Goal: Task Accomplishment & Management: Manage account settings

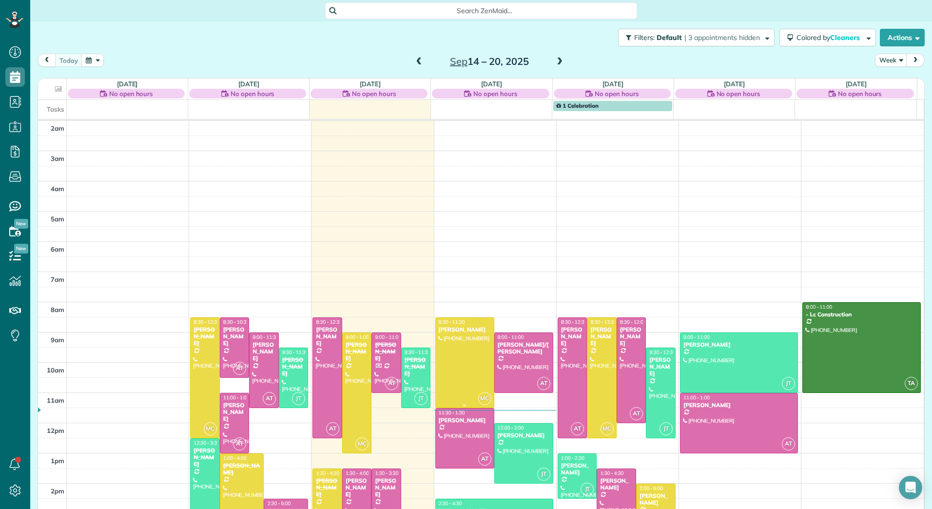
scroll to position [113, 0]
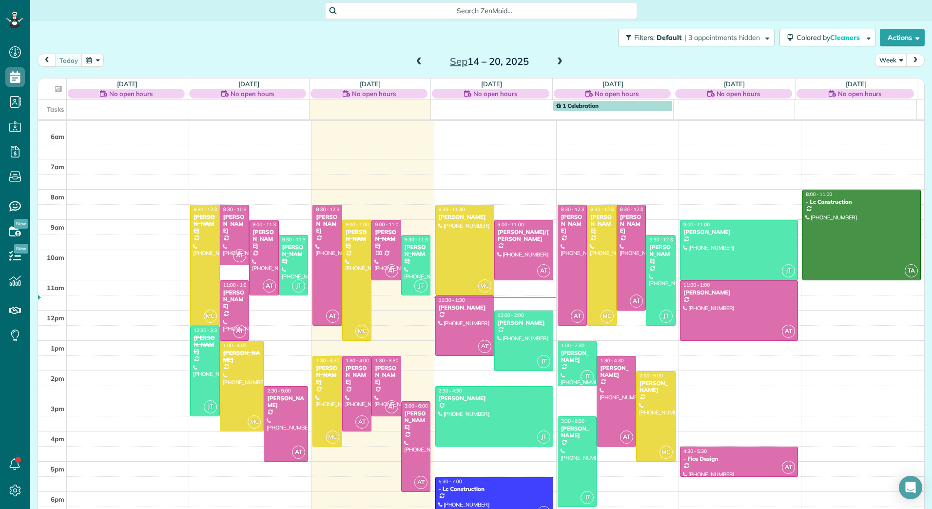
click at [560, 61] on span at bounding box center [559, 62] width 11 height 9
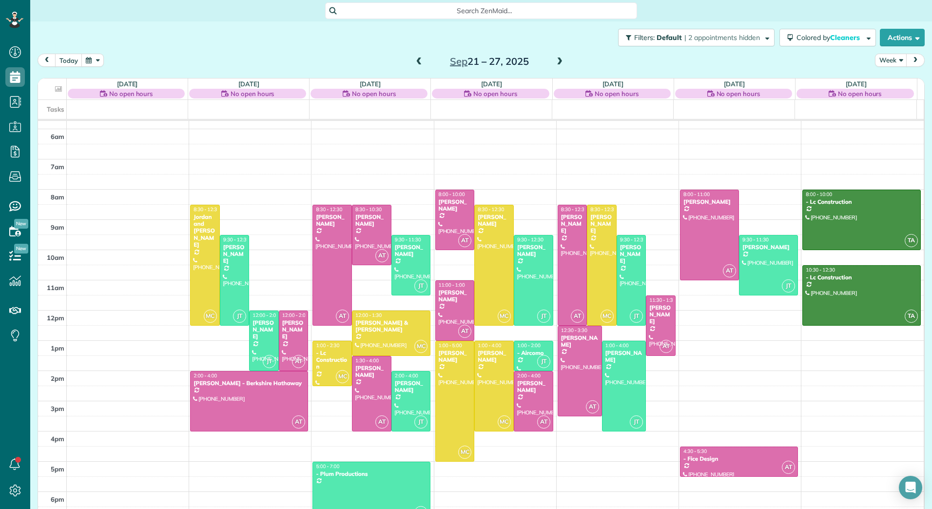
click at [560, 61] on span at bounding box center [559, 62] width 11 height 9
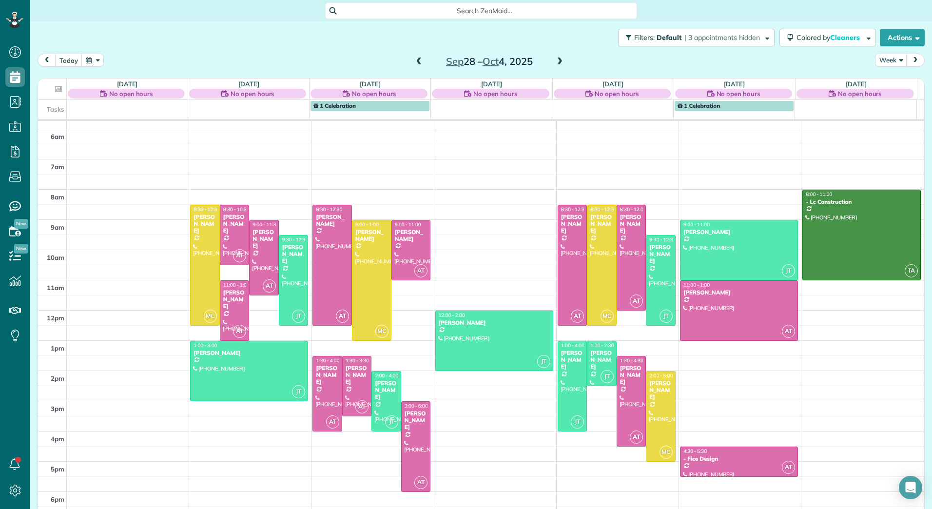
click at [556, 61] on span at bounding box center [559, 62] width 11 height 9
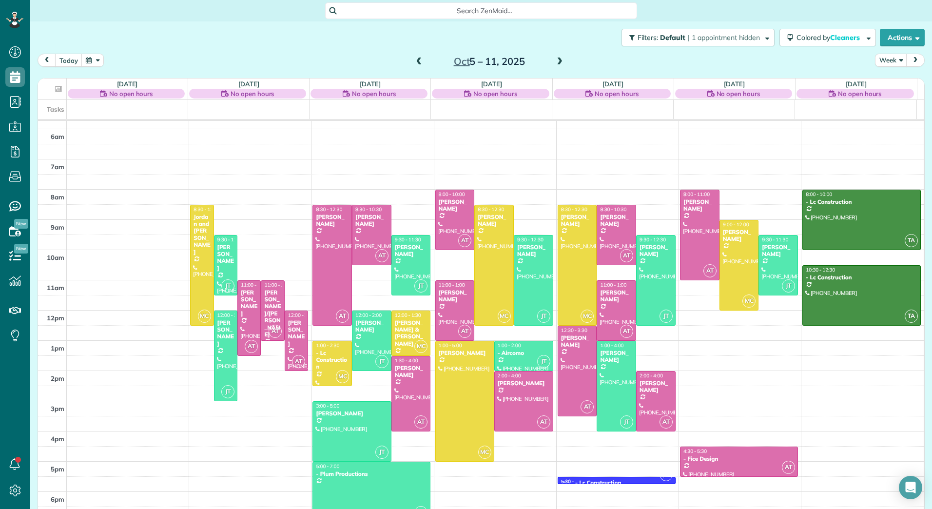
click at [558, 63] on span at bounding box center [559, 62] width 11 height 9
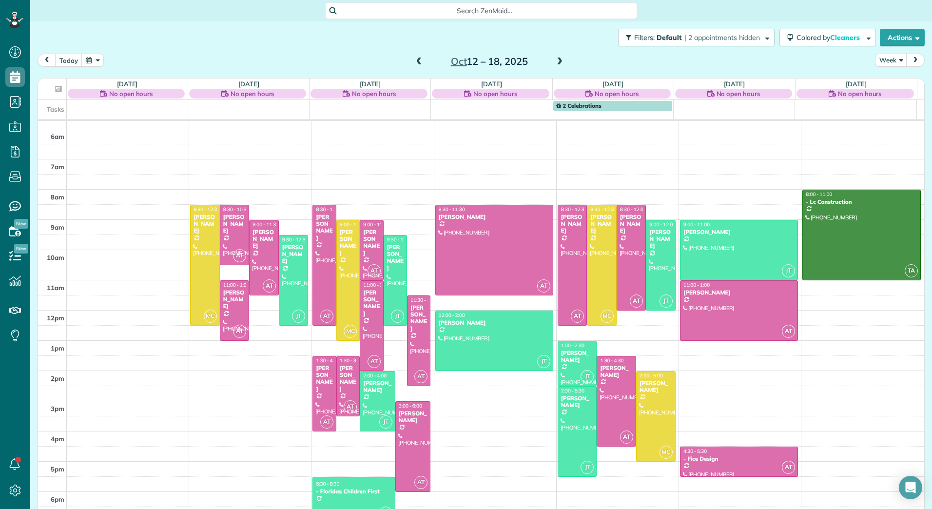
click at [558, 63] on span at bounding box center [559, 62] width 11 height 9
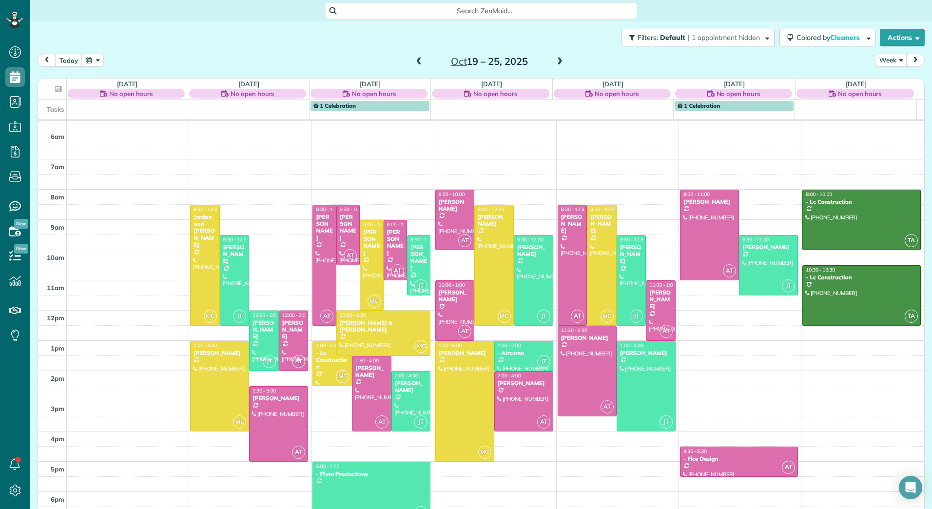
click at [414, 62] on span at bounding box center [419, 62] width 11 height 9
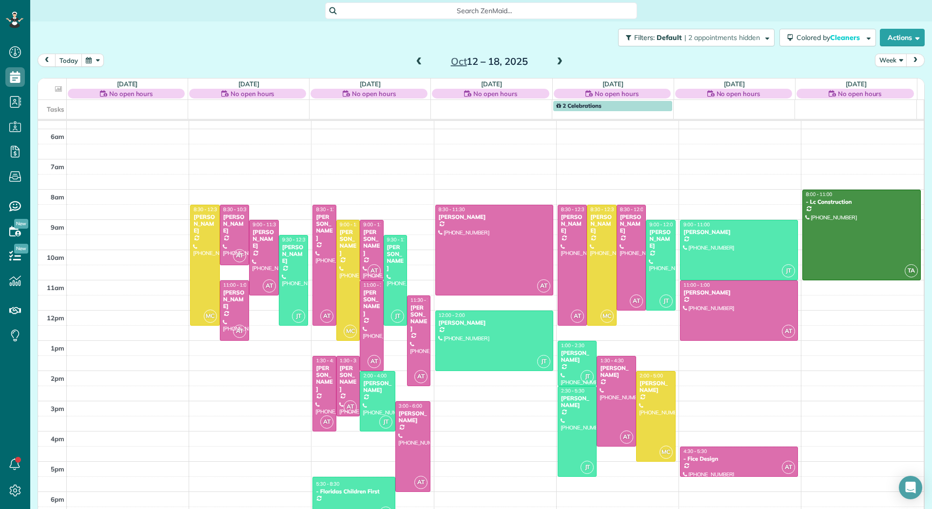
click at [414, 62] on span at bounding box center [419, 62] width 11 height 9
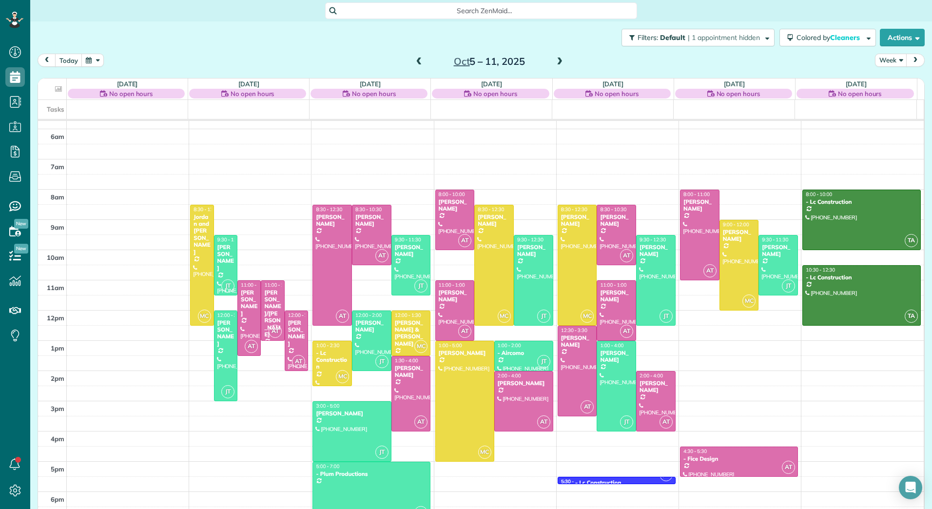
click at [414, 62] on span at bounding box center [419, 62] width 11 height 9
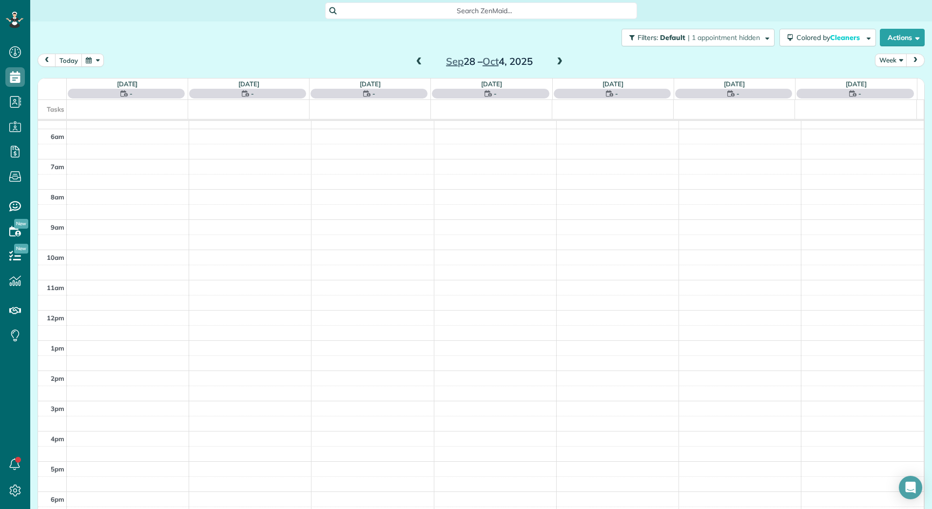
click at [416, 66] on span at bounding box center [419, 62] width 11 height 9
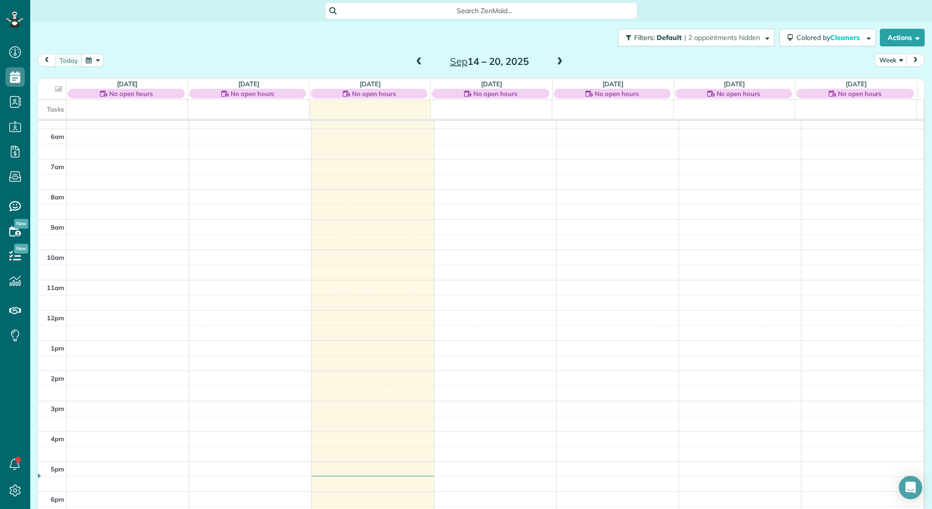
click at [556, 61] on span at bounding box center [559, 62] width 11 height 9
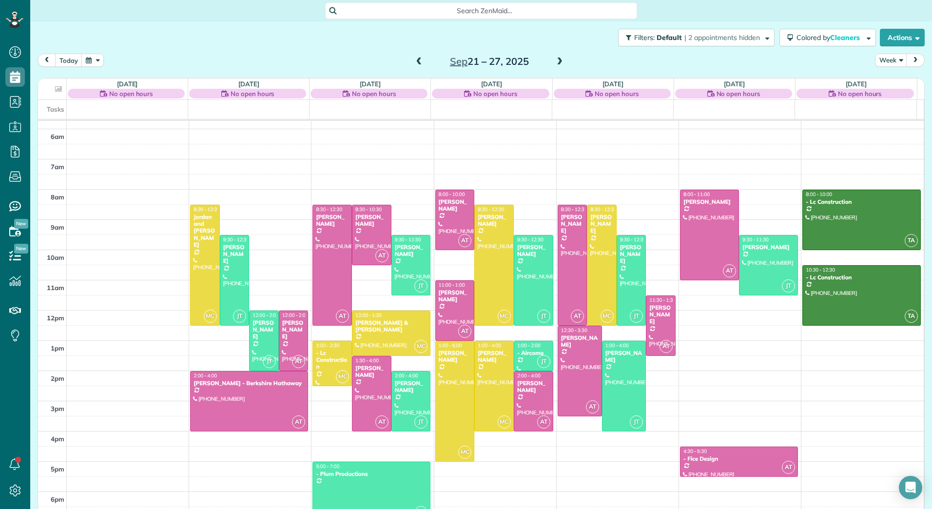
click at [556, 61] on span at bounding box center [559, 62] width 11 height 9
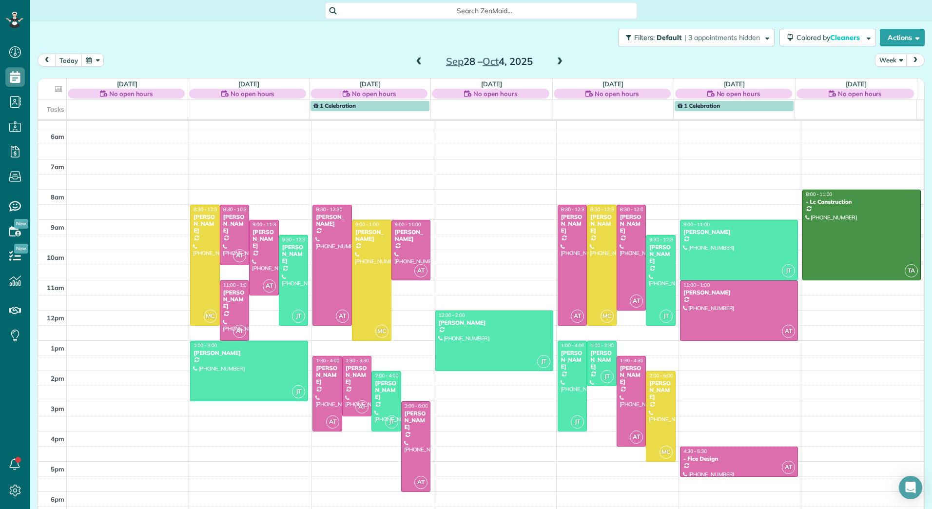
click at [555, 61] on span at bounding box center [559, 62] width 11 height 9
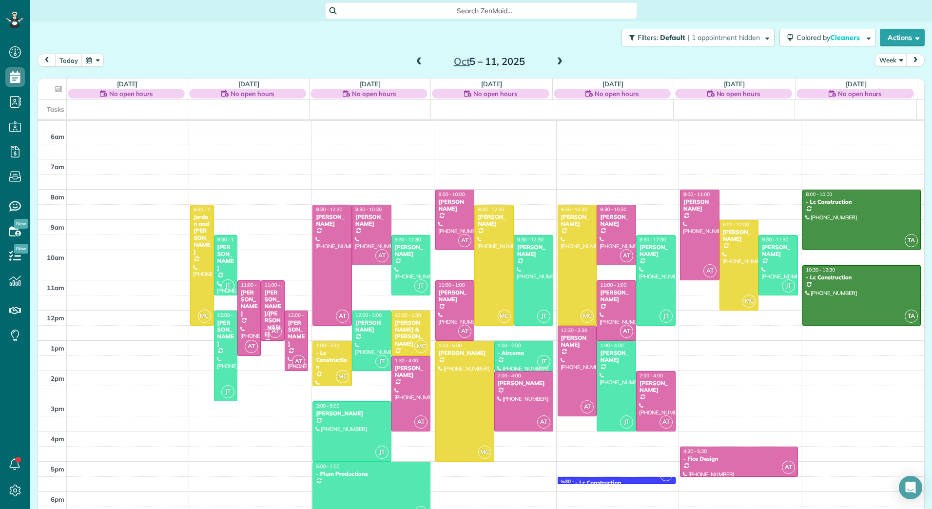
click at [555, 61] on span at bounding box center [559, 62] width 11 height 9
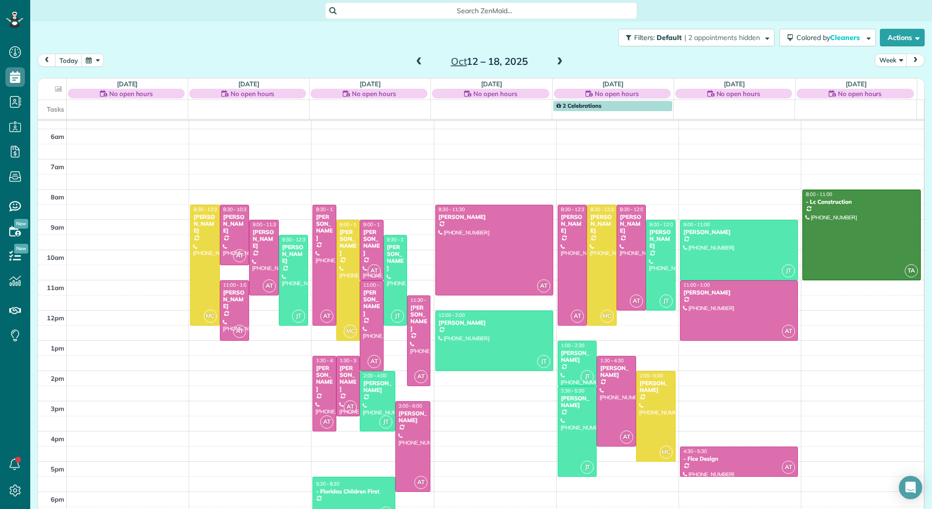
click at [415, 62] on span at bounding box center [419, 62] width 11 height 9
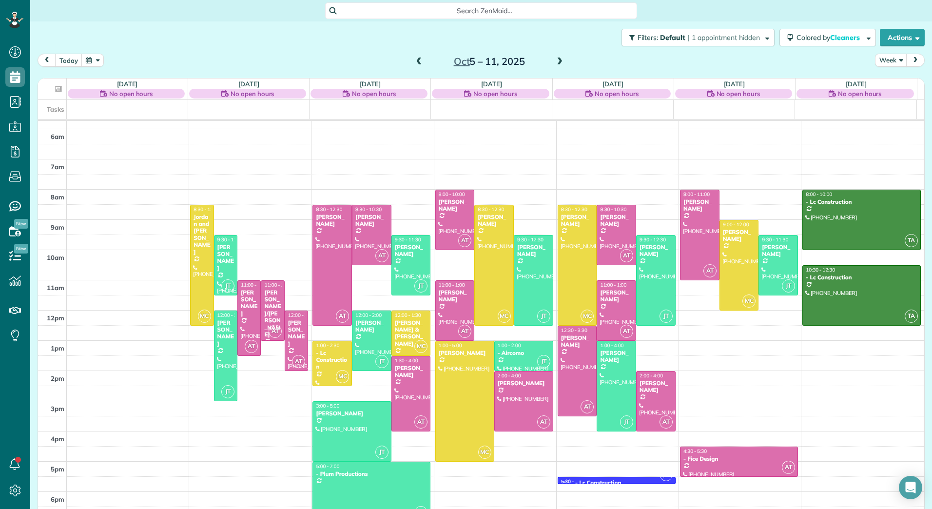
click at [415, 62] on span at bounding box center [419, 62] width 11 height 9
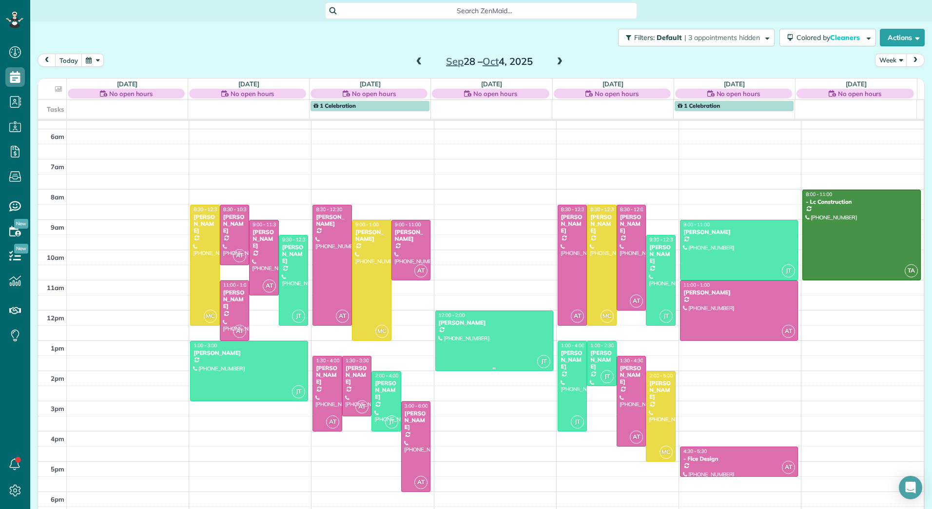
click at [472, 317] on div "12:00 - 2:00" at bounding box center [494, 315] width 112 height 6
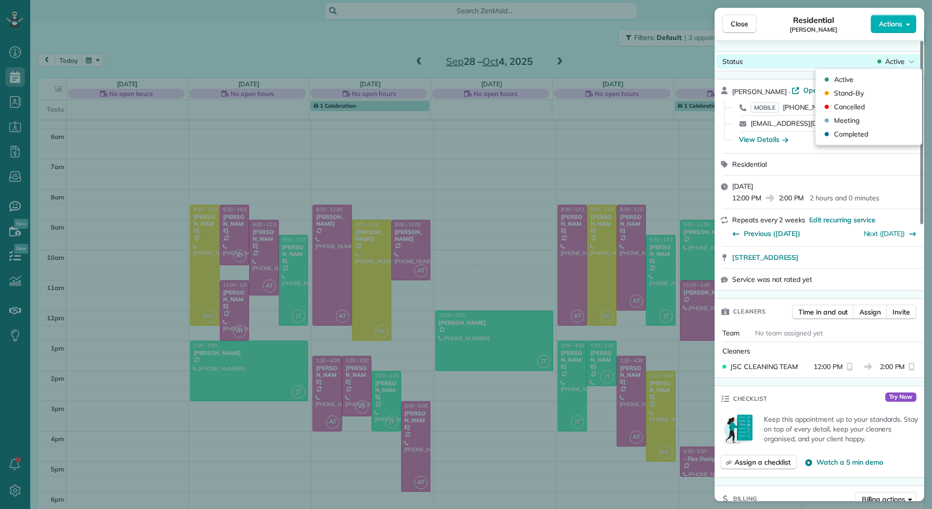
click at [904, 65] on span "Active" at bounding box center [895, 62] width 20 height 10
click at [858, 113] on div "Cancelled" at bounding box center [869, 107] width 98 height 14
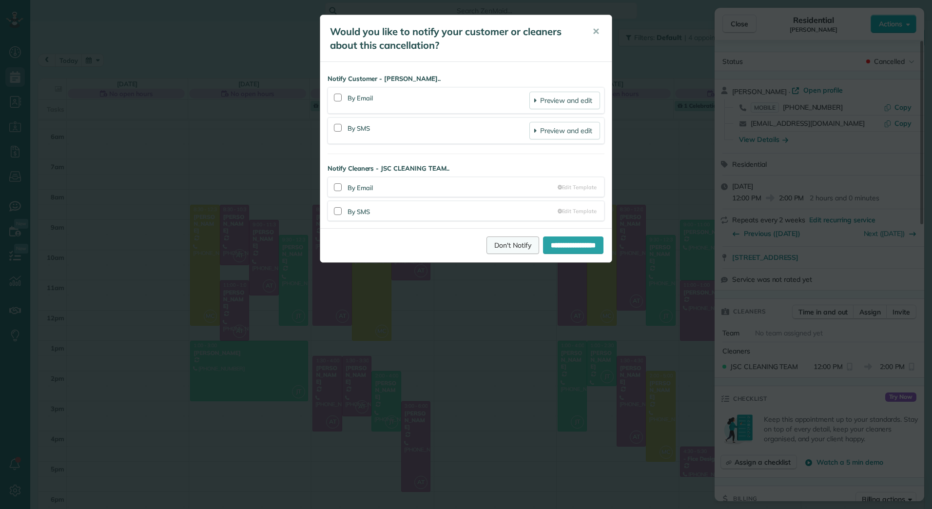
click at [504, 239] on link "Don't Notify" at bounding box center [513, 245] width 53 height 18
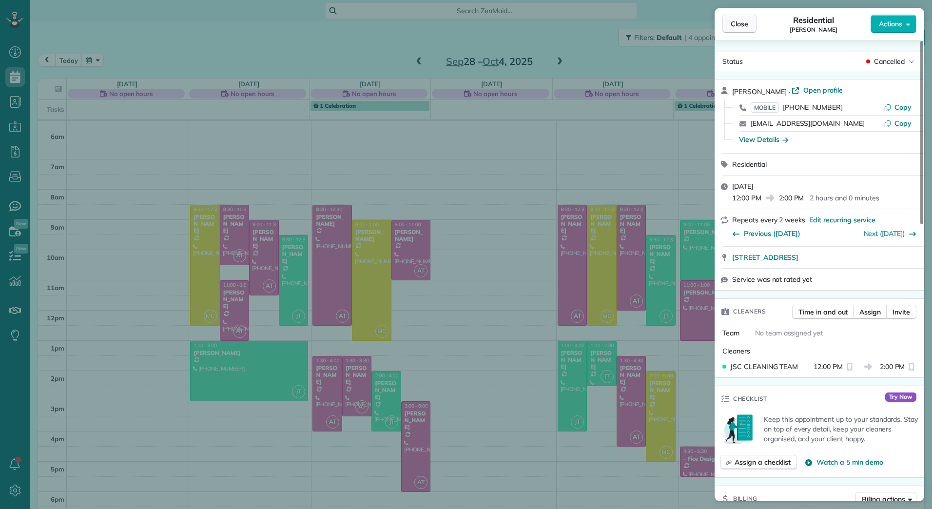
click at [734, 24] on span "Close" at bounding box center [740, 24] width 18 height 10
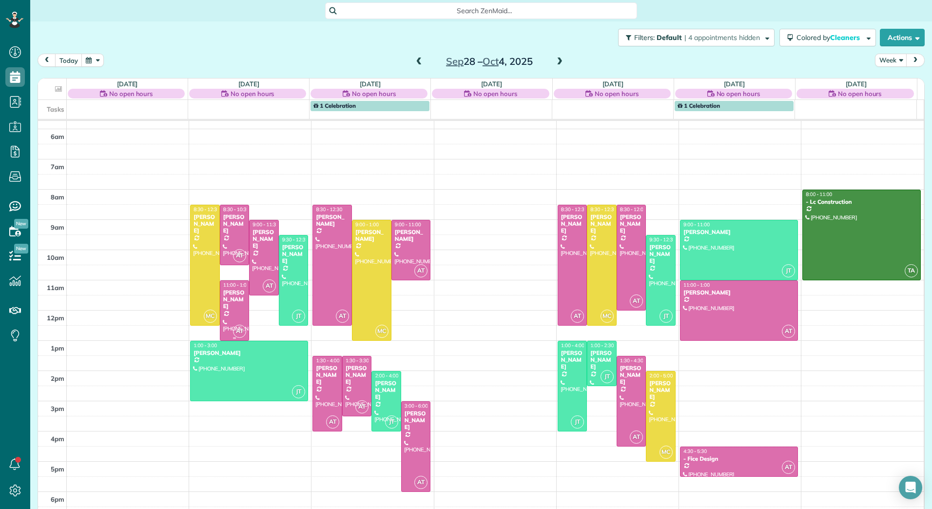
click at [232, 305] on div at bounding box center [234, 310] width 29 height 59
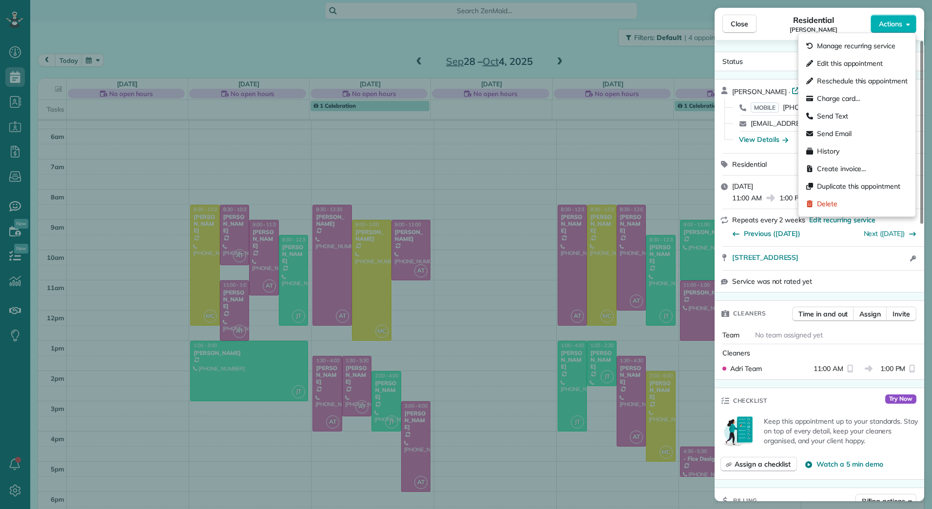
click at [910, 27] on button "Actions" at bounding box center [894, 24] width 46 height 19
click at [852, 66] on span "Edit this appointment" at bounding box center [850, 64] width 66 height 10
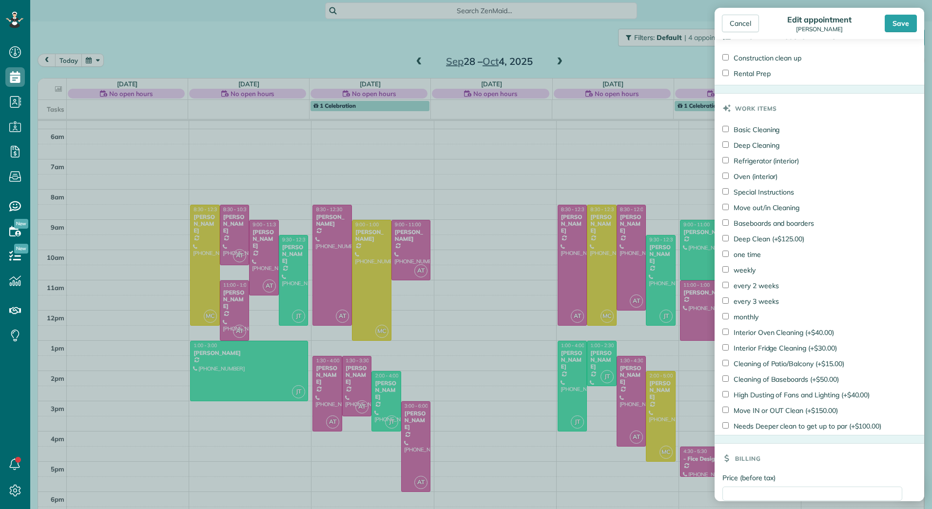
scroll to position [524, 0]
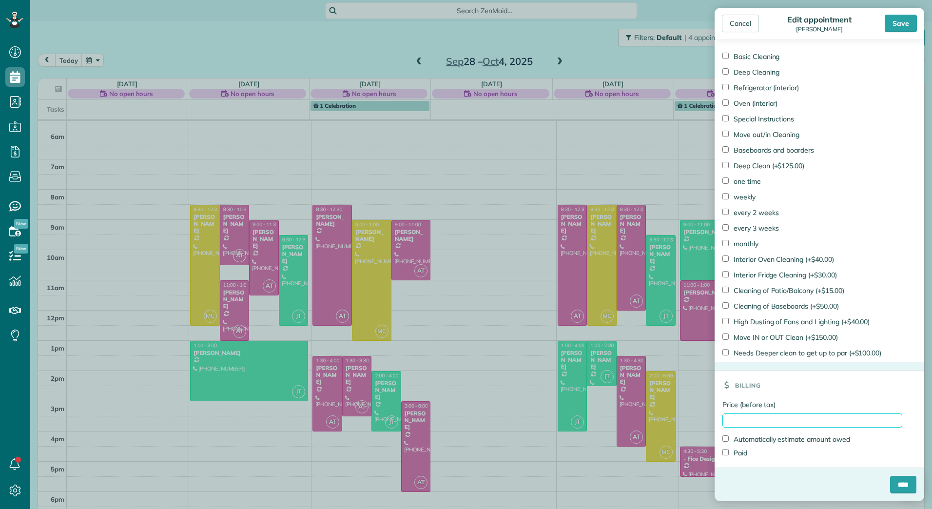
click at [736, 425] on input "Price (before tax)" at bounding box center [813, 420] width 180 height 14
type input "******"
click at [740, 455] on label "Paid" at bounding box center [735, 453] width 25 height 10
drag, startPoint x: 884, startPoint y: 480, endPoint x: 884, endPoint y: 475, distance: 5.4
click at [884, 475] on form "Status Active Active Stand-By Cancelled Meeting" at bounding box center [820, 14] width 210 height 973
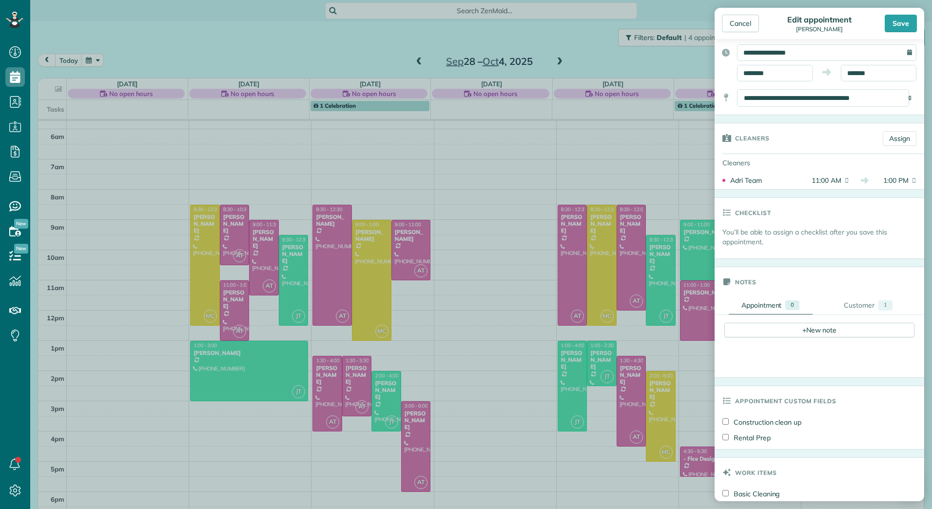
scroll to position [0, 0]
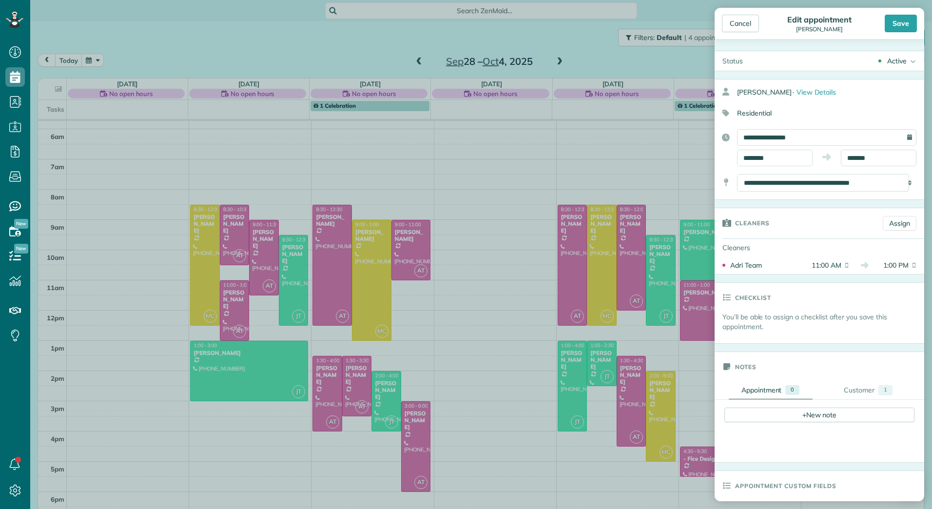
click at [889, 63] on div "Active" at bounding box center [897, 61] width 20 height 10
click at [888, 143] on div "Completed" at bounding box center [901, 142] width 34 height 7
click at [904, 21] on div "Save" at bounding box center [901, 24] width 32 height 18
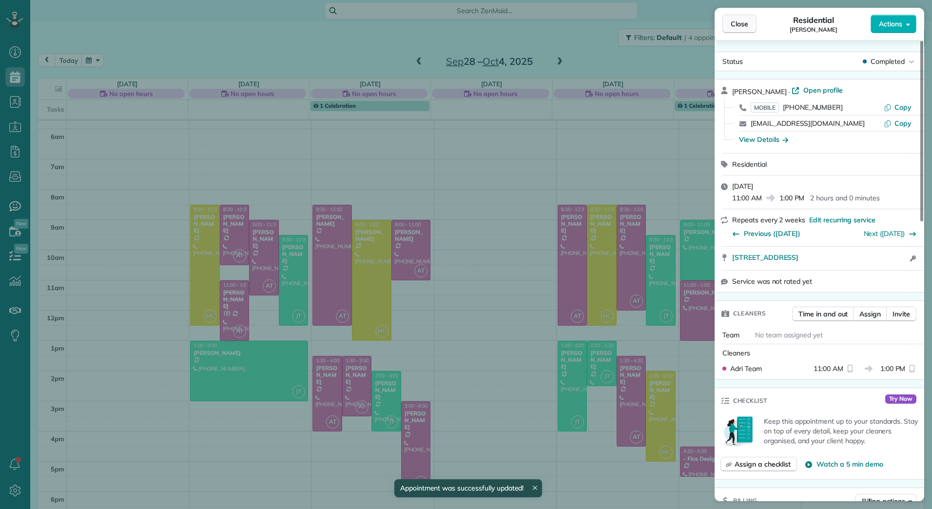
click at [731, 27] on span "Close" at bounding box center [740, 24] width 18 height 10
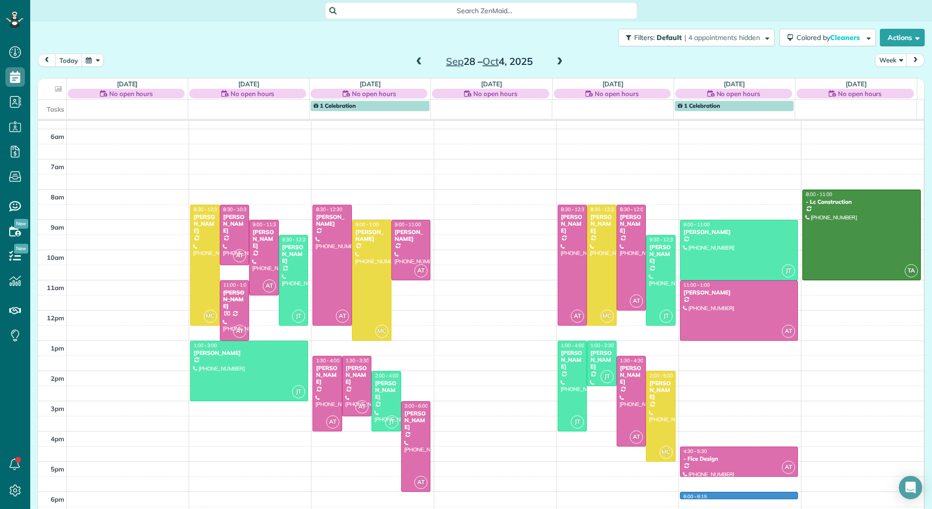
click at [729, 494] on div "2am 3am 4am 5am 6am 7am 8am 9am 10am 11am 12pm 1pm 2pm 3pm 4pm 5pm 6pm MC 8:30 …" at bounding box center [481, 264] width 886 height 513
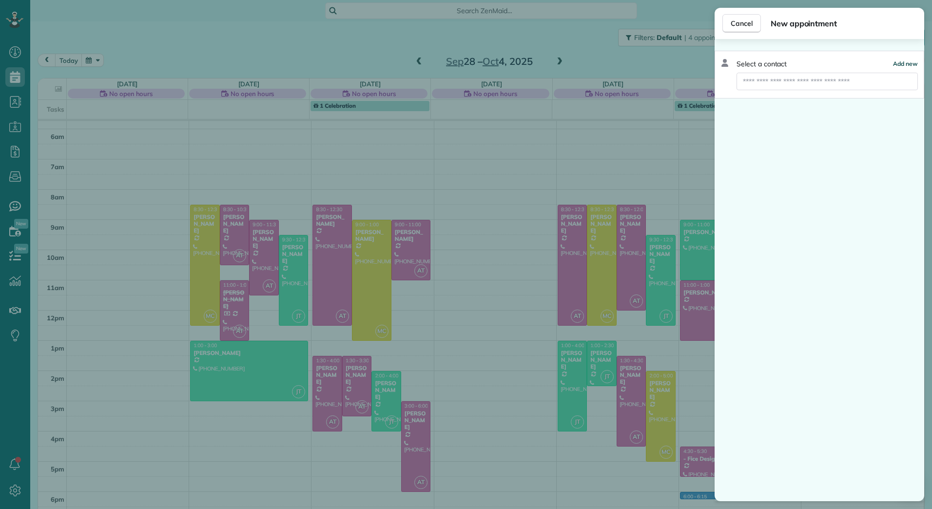
click at [914, 65] on span "Add new" at bounding box center [905, 63] width 25 height 7
